Goal: Task Accomplishment & Management: Complete application form

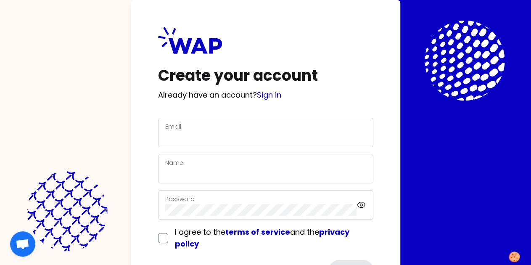
click at [208, 130] on div "Email" at bounding box center [265, 132] width 201 height 22
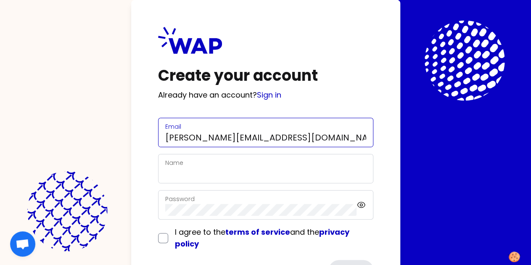
type input "[PERSON_NAME][EMAIL_ADDRESS][DOMAIN_NAME]"
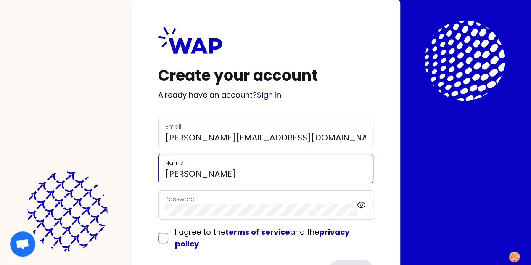
type input "[PERSON_NAME]"
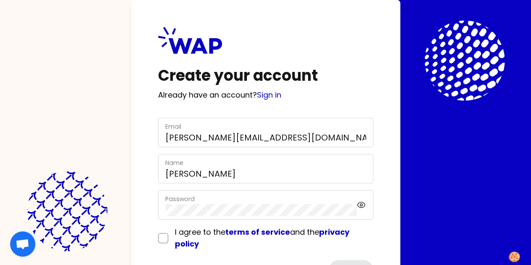
click at [160, 137] on div "Email [PERSON_NAME][EMAIL_ADDRESS][DOMAIN_NAME]" at bounding box center [265, 132] width 215 height 29
click at [166, 237] on form "Email [PERSON_NAME][EMAIL_ADDRESS][DOMAIN_NAME] Name [PERSON_NAME] Password I a…" at bounding box center [265, 199] width 215 height 162
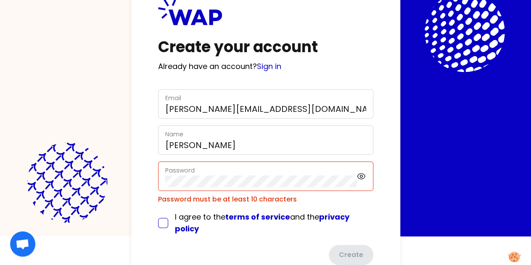
scroll to position [42, 0]
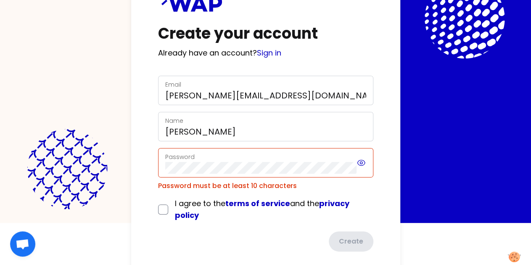
click at [360, 163] on icon at bounding box center [361, 162] width 3 height 3
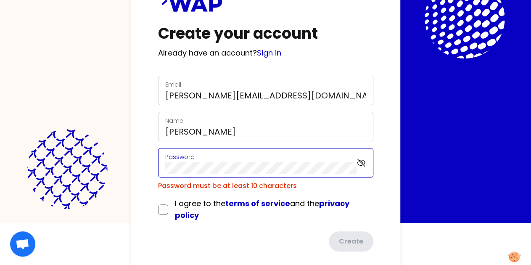
scroll to position [41, 0]
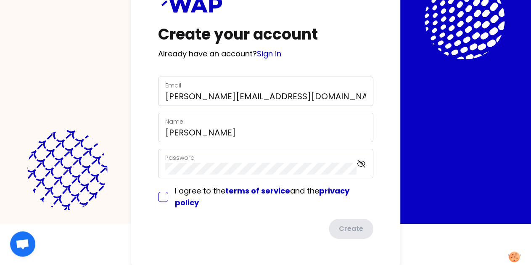
click at [159, 194] on input "checkbox" at bounding box center [163, 197] width 10 height 10
checkbox input "true"
click at [360, 229] on button "Create" at bounding box center [350, 229] width 46 height 22
click at [252, 252] on div "Create your account Already have an account? Sign in Email [PERSON_NAME][EMAIL_…" at bounding box center [265, 113] width 269 height 308
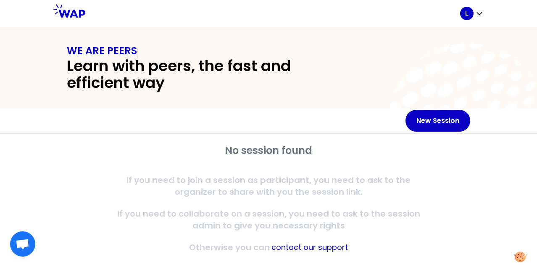
click at [486, 63] on icon at bounding box center [467, 122] width 161 height 161
click at [427, 118] on button "New Session" at bounding box center [437, 121] width 65 height 22
